Goal: Use online tool/utility

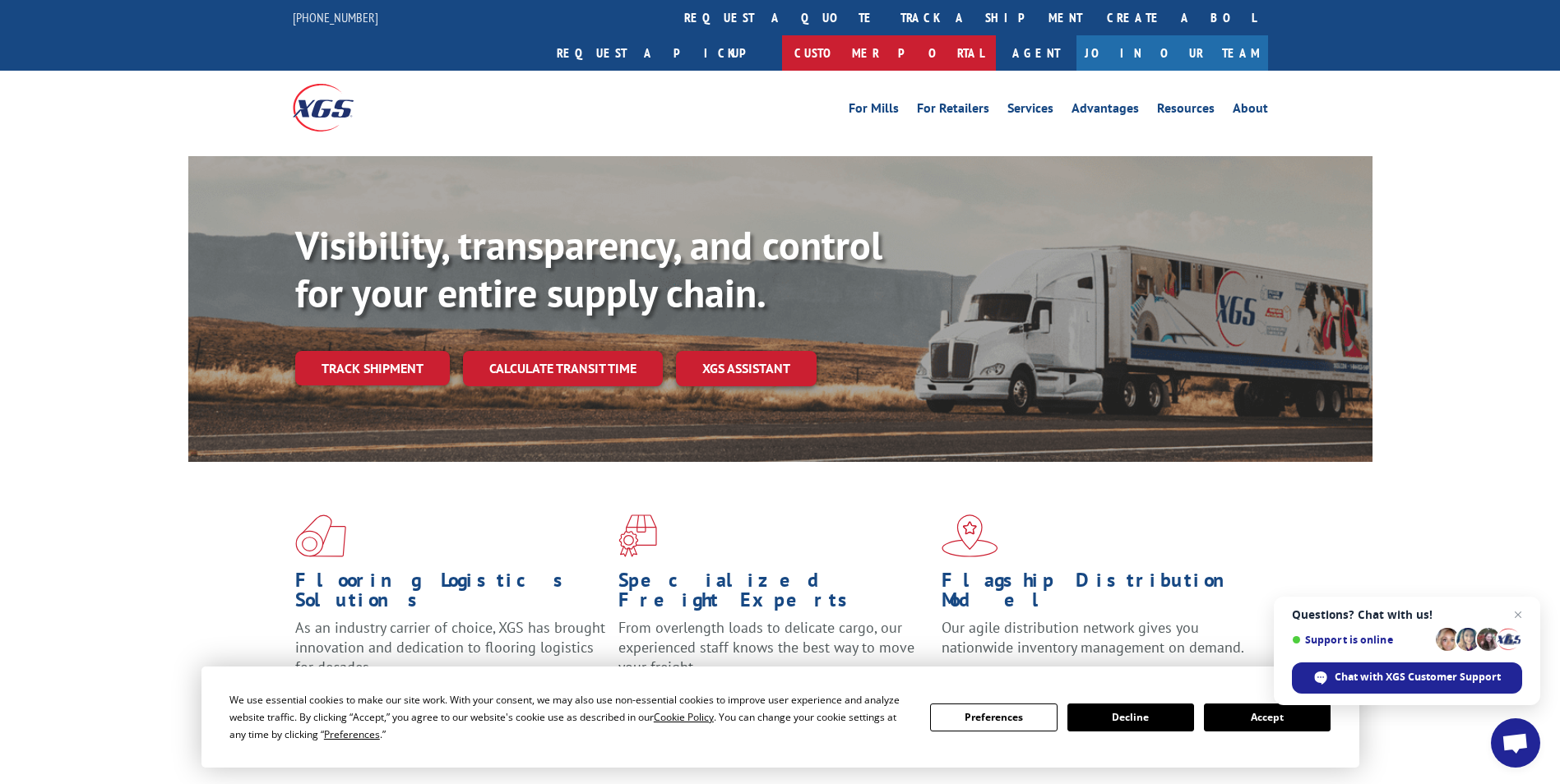
click at [995, 36] on link "Customer Portal" at bounding box center [888, 53] width 214 height 36
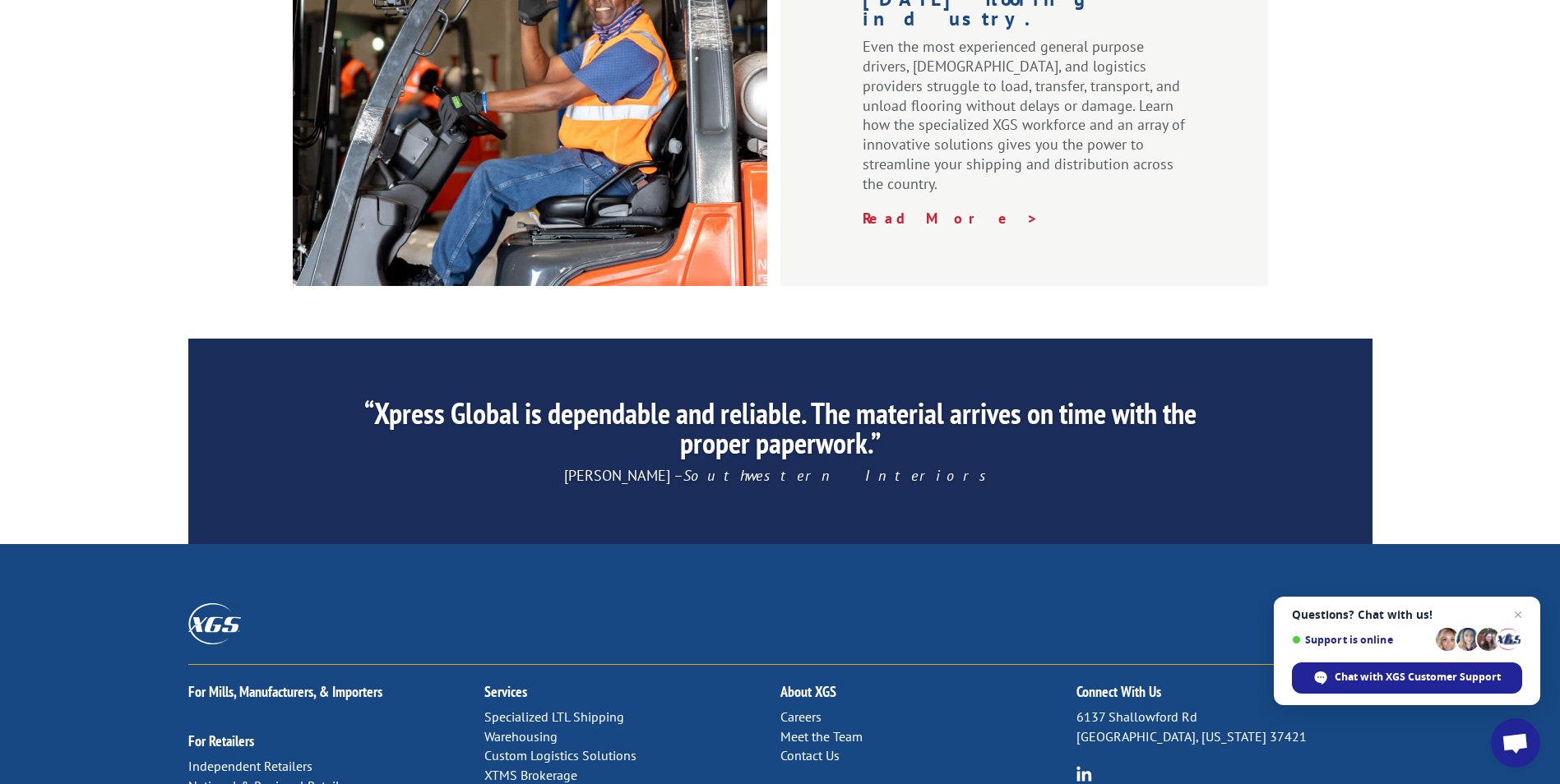
scroll to position [2469, 0]
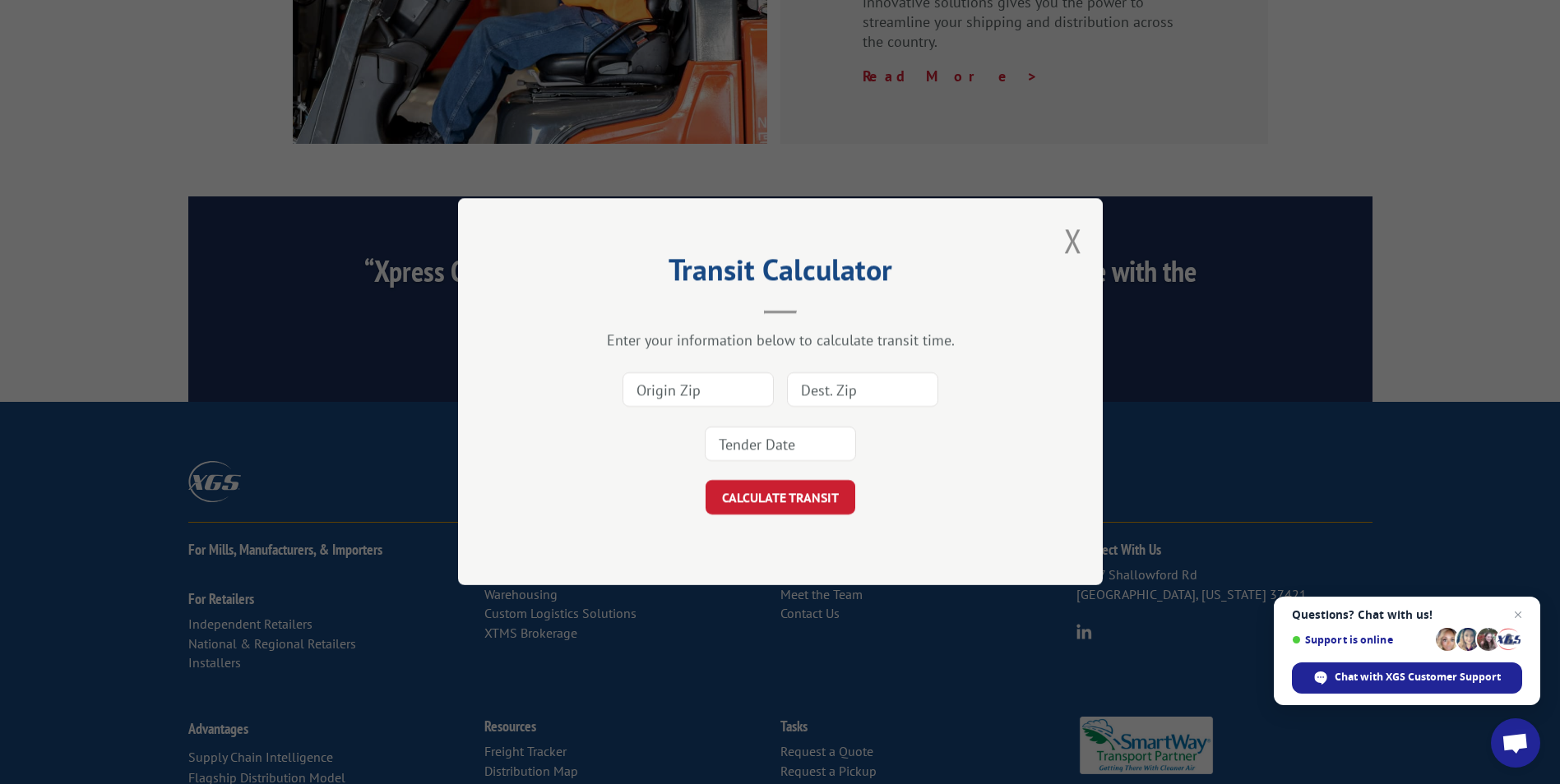
click at [700, 393] on input at bounding box center [698, 391] width 151 height 35
type input "30701"
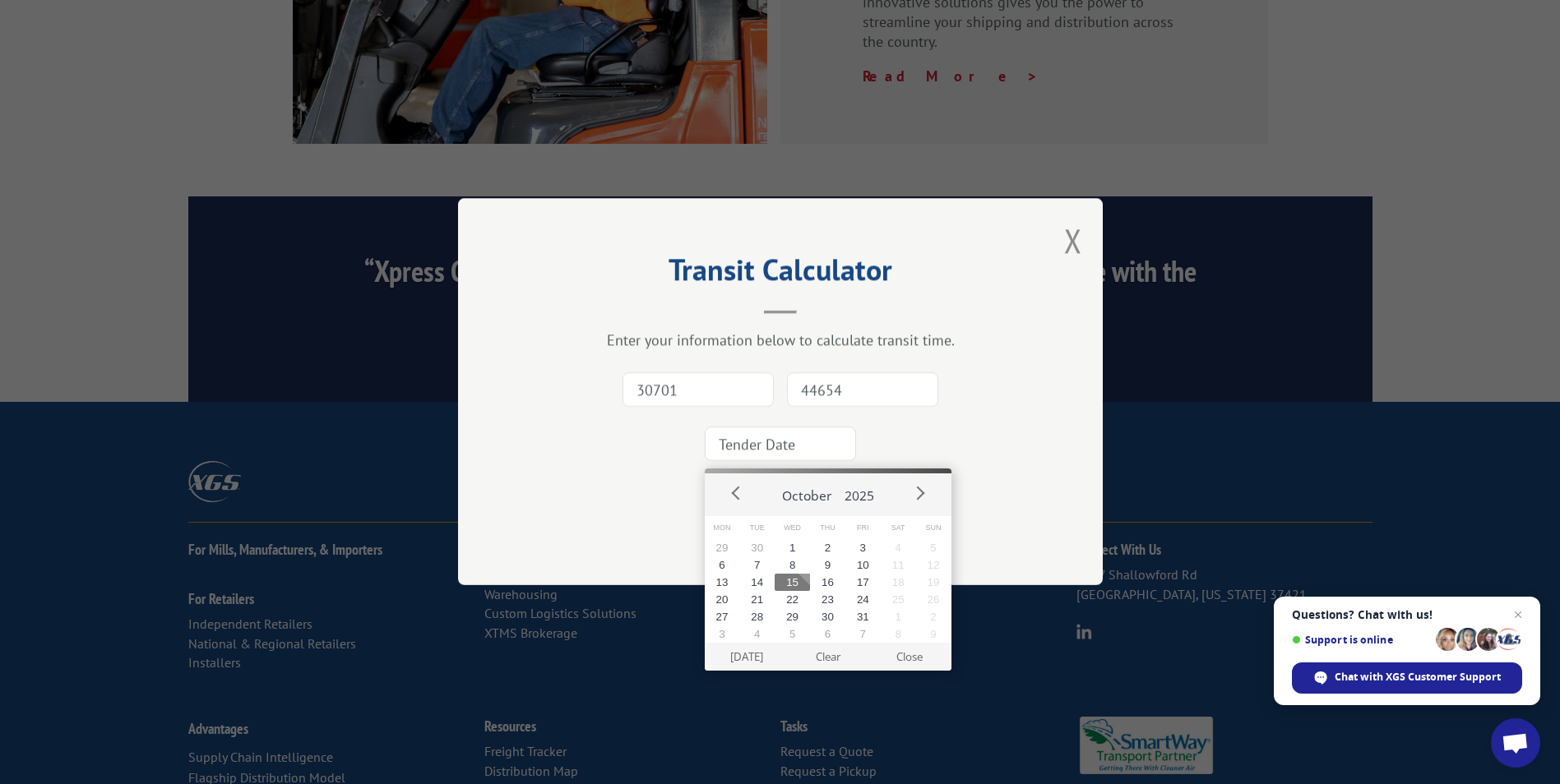
drag, startPoint x: 876, startPoint y: 395, endPoint x: 691, endPoint y: 378, distance: 185.8
click at [691, 378] on div "30701 44654" at bounding box center [780, 417] width 480 height 109
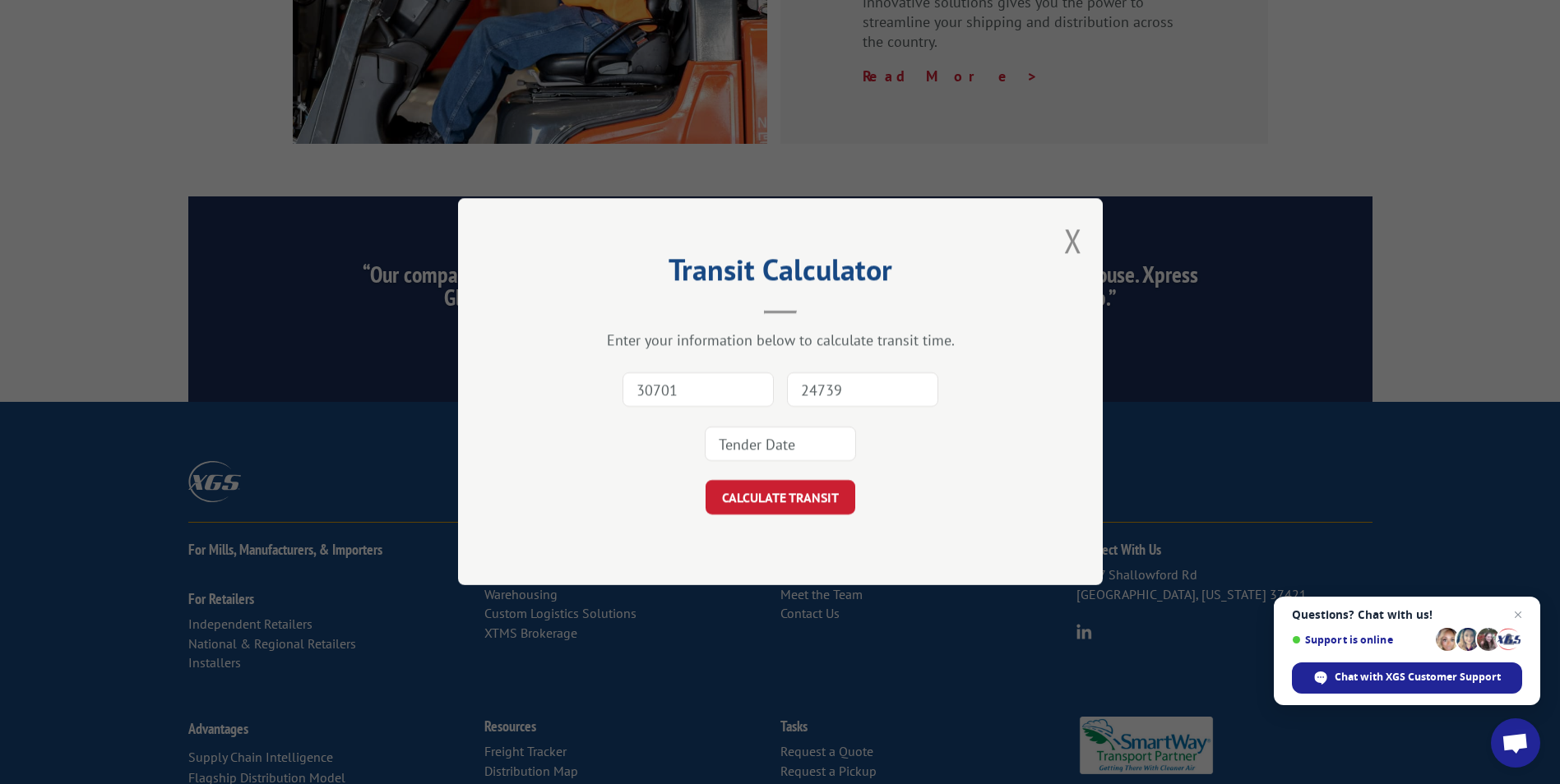
type input "24739"
click at [748, 463] on div at bounding box center [780, 444] width 151 height 37
click at [749, 442] on input at bounding box center [780, 445] width 151 height 35
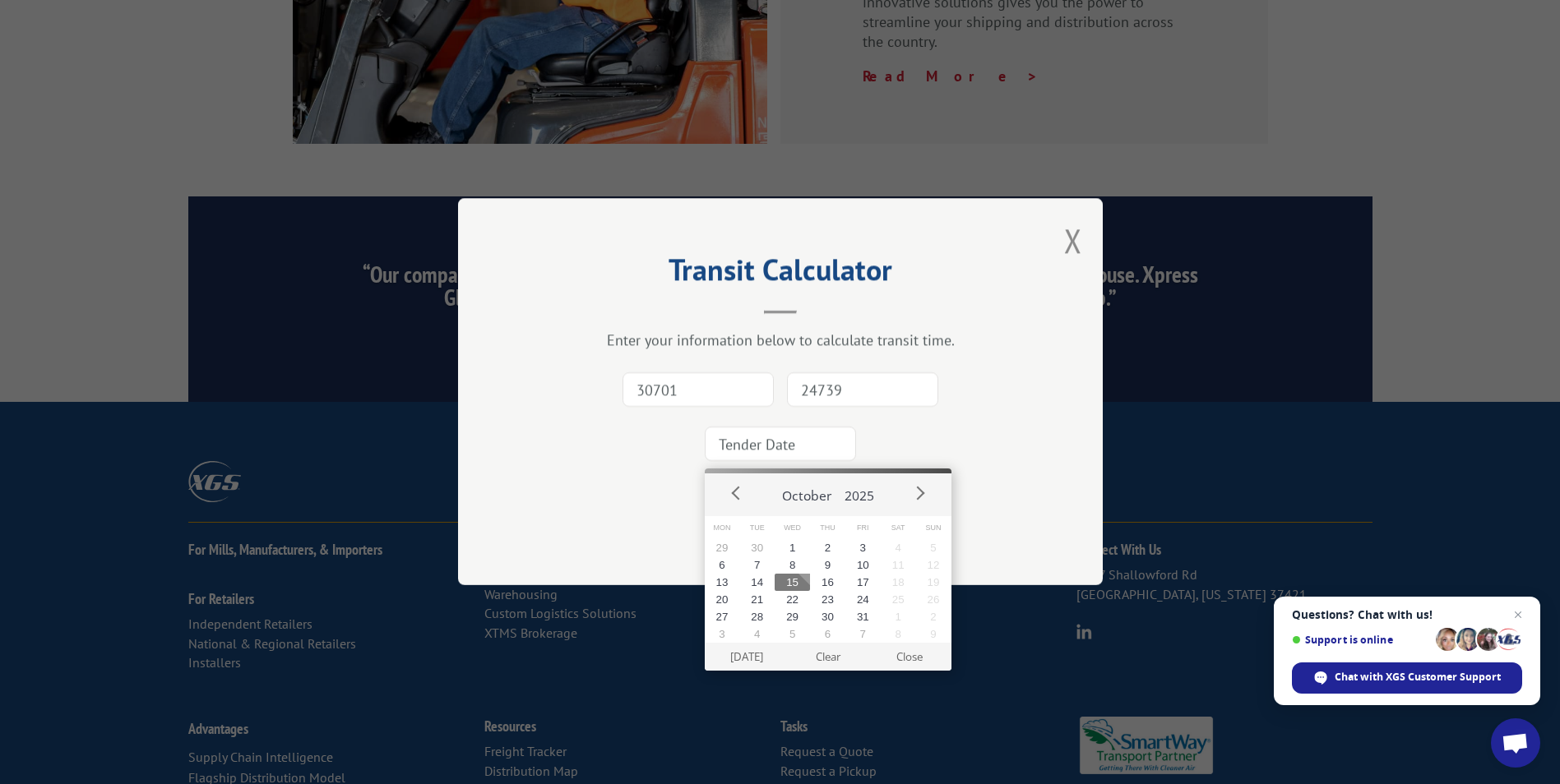
click at [797, 579] on button "15" at bounding box center [792, 582] width 36 height 17
type input "[DATE]"
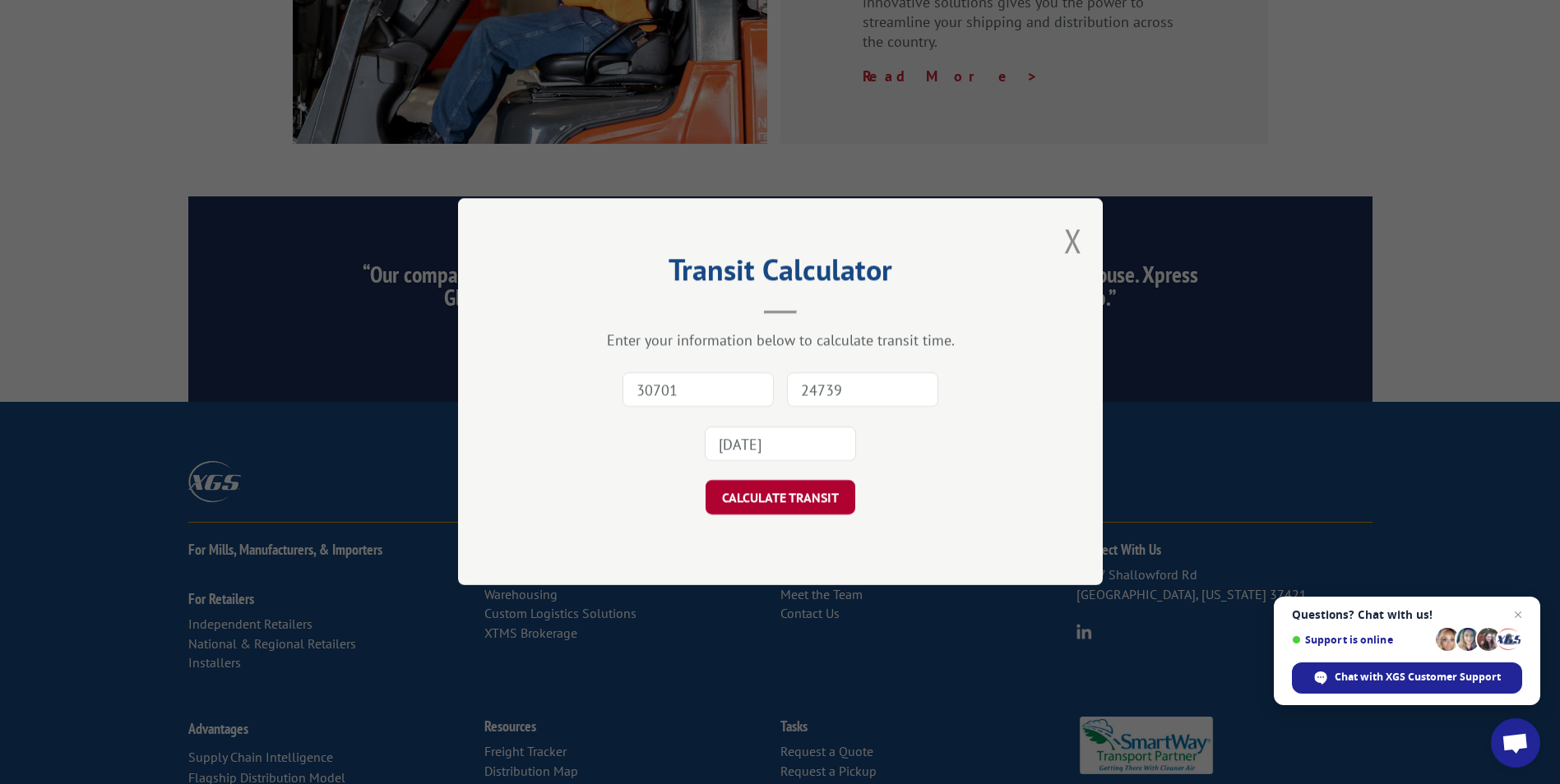
click at [797, 491] on button "CALCULATE TRANSIT" at bounding box center [780, 498] width 150 height 35
